Goal: Transaction & Acquisition: Purchase product/service

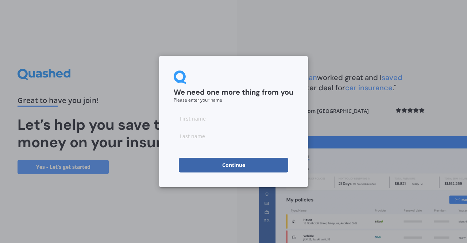
click at [202, 119] on input at bounding box center [234, 118] width 120 height 15
type input "Felicity"
click at [203, 134] on input at bounding box center [234, 135] width 120 height 15
type input "Campbell"
click at [202, 164] on button "Continue" at bounding box center [233, 165] width 109 height 15
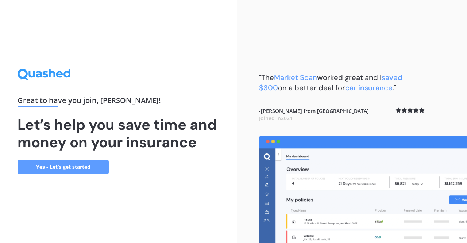
click at [75, 163] on link "Yes - Let’s get started" at bounding box center [63, 166] width 91 height 15
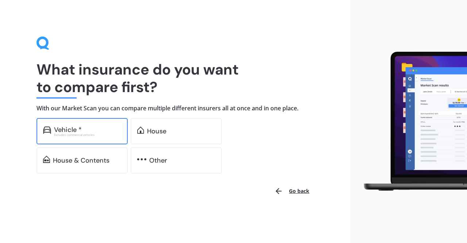
click at [88, 131] on div "Vehicle *" at bounding box center [87, 129] width 67 height 7
